Goal: Transaction & Acquisition: Purchase product/service

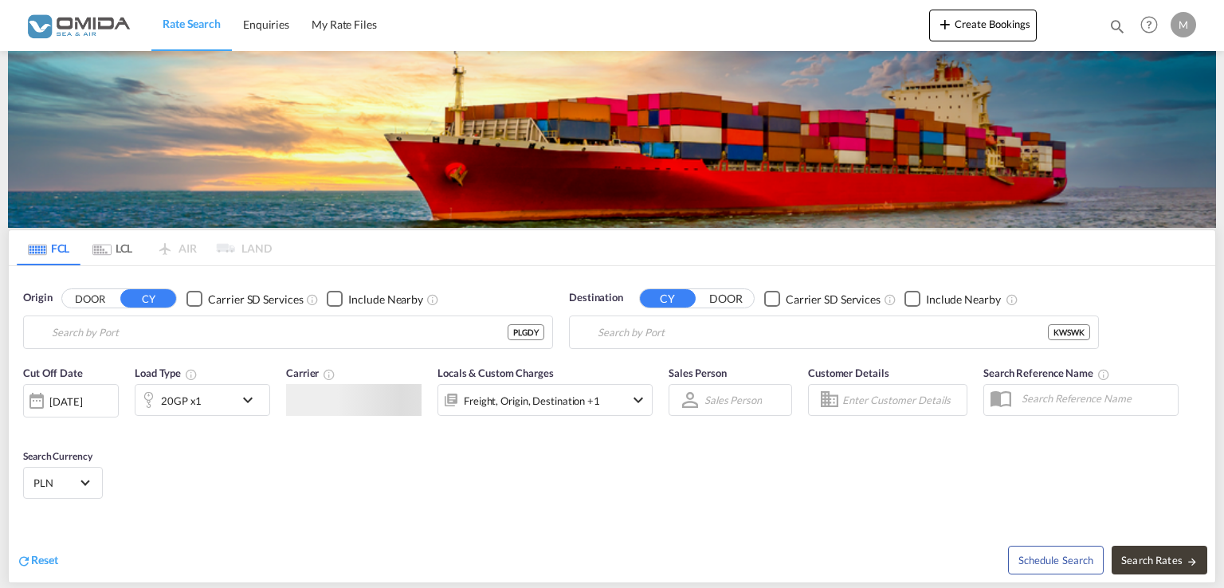
type input "[GEOGRAPHIC_DATA], PLGDY"
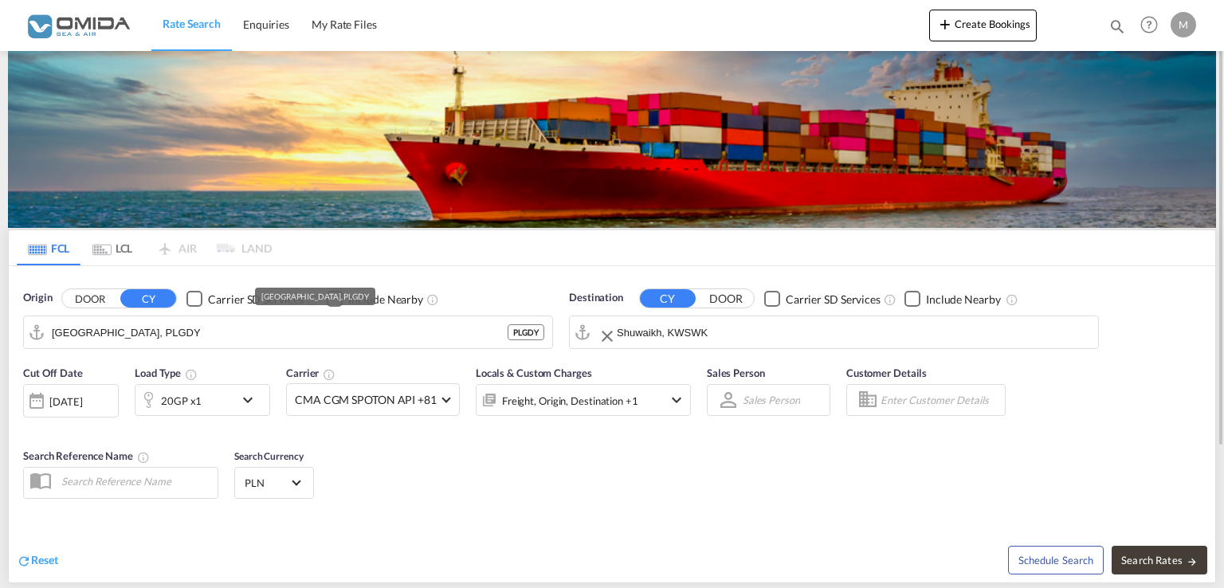
click at [733, 332] on input "Shuwaikh, KWSWK" at bounding box center [854, 332] width 474 height 24
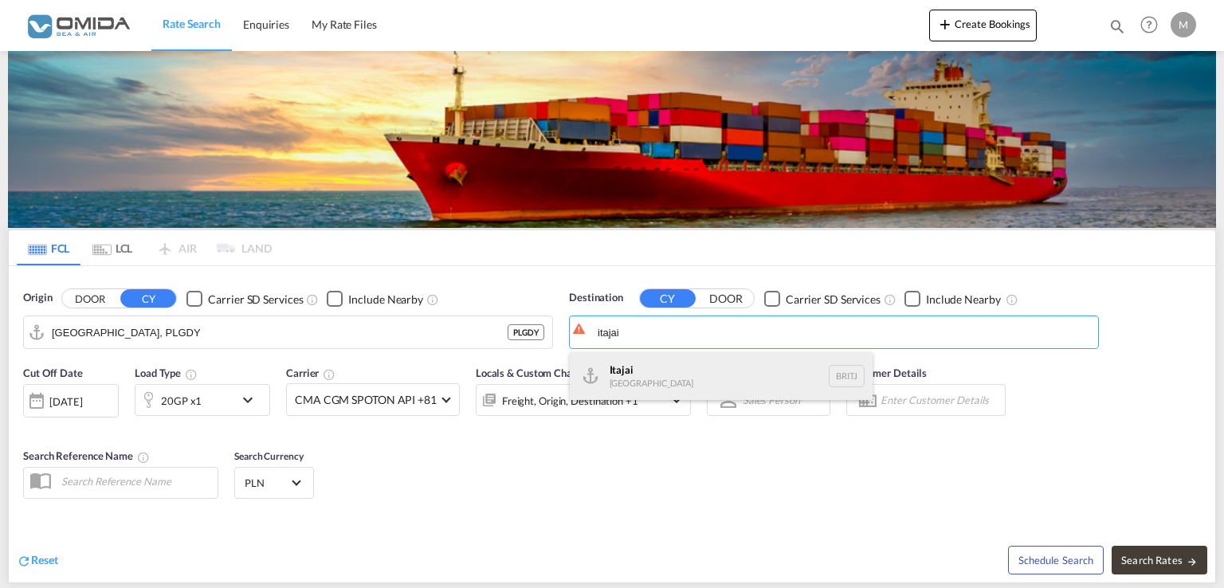
click at [681, 371] on div "Itajai [GEOGRAPHIC_DATA] [DEMOGRAPHIC_DATA]" at bounding box center [721, 376] width 303 height 48
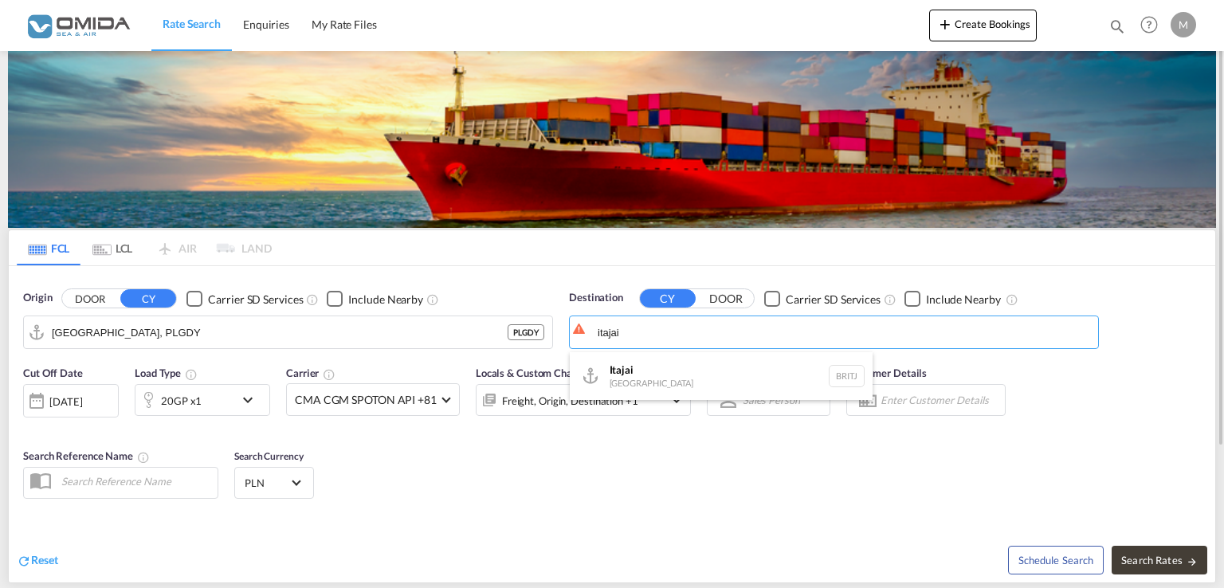
type input "Itajai, BRITJ"
click at [1181, 560] on span "Search Rates" at bounding box center [1160, 560] width 77 height 13
type input "PLGDY to BRITJ / [DATE]"
